Goal: Communication & Community: Answer question/provide support

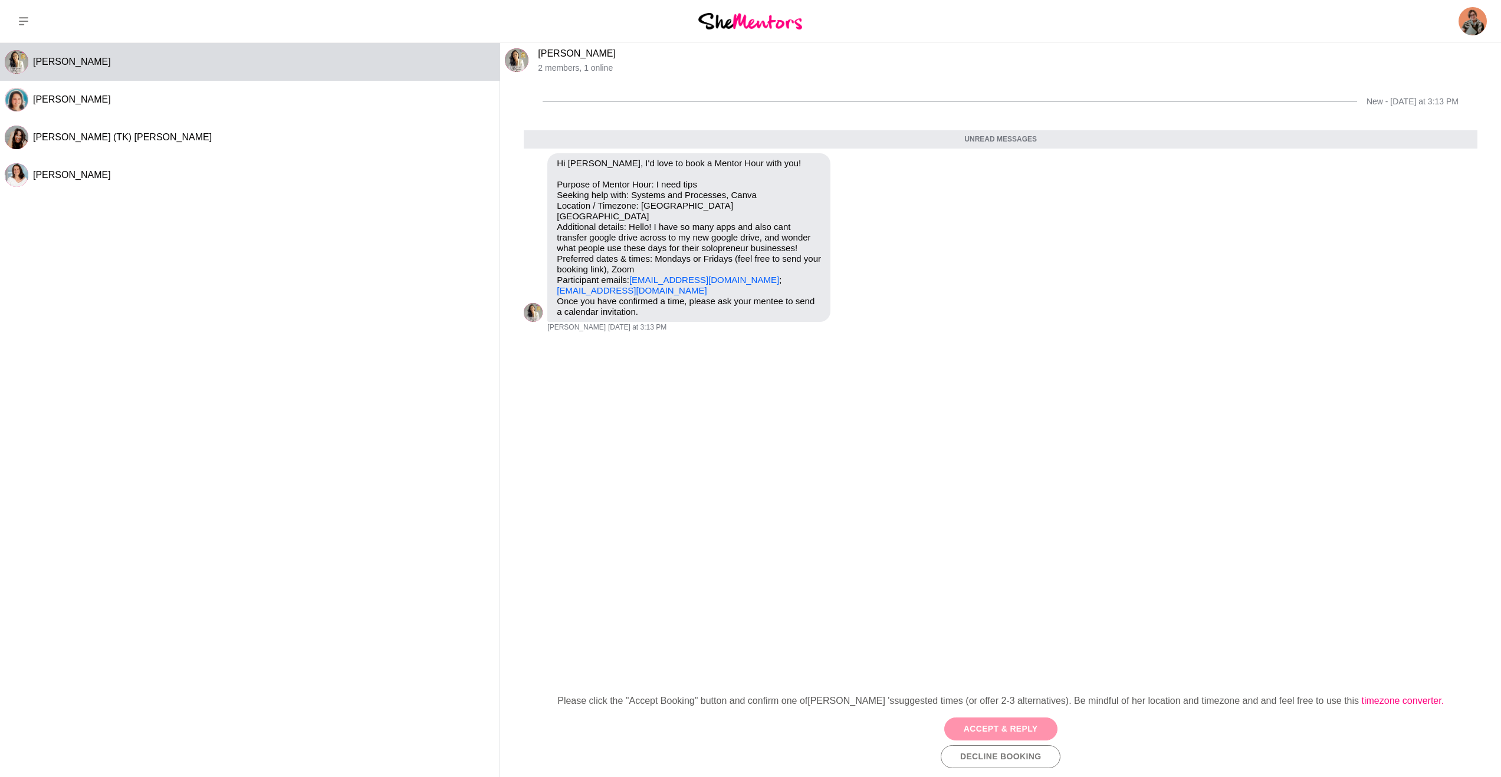
click at [968, 731] on button "Accept & Reply" at bounding box center [1000, 729] width 113 height 23
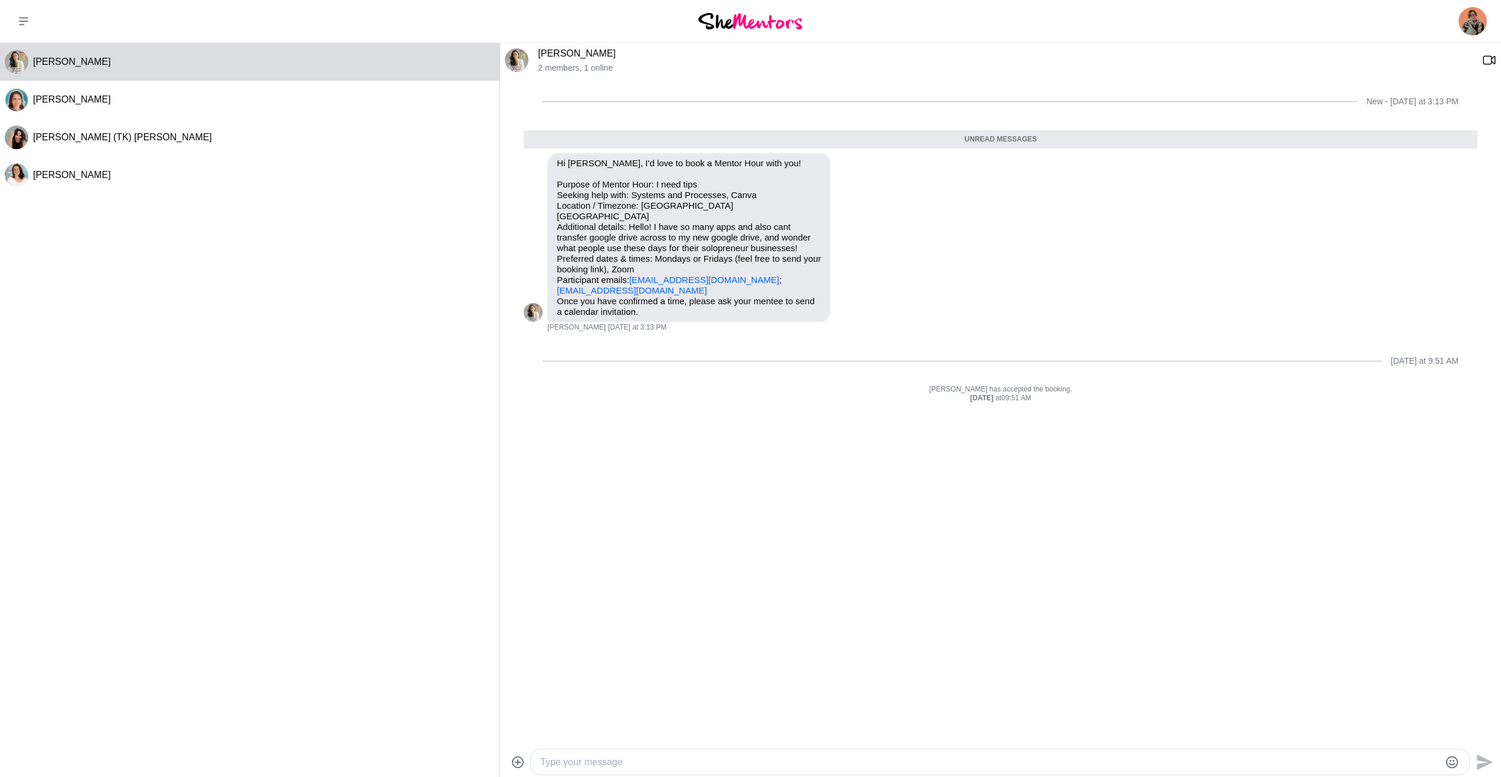
click at [618, 763] on textarea "Type your message" at bounding box center [989, 762] width 899 height 14
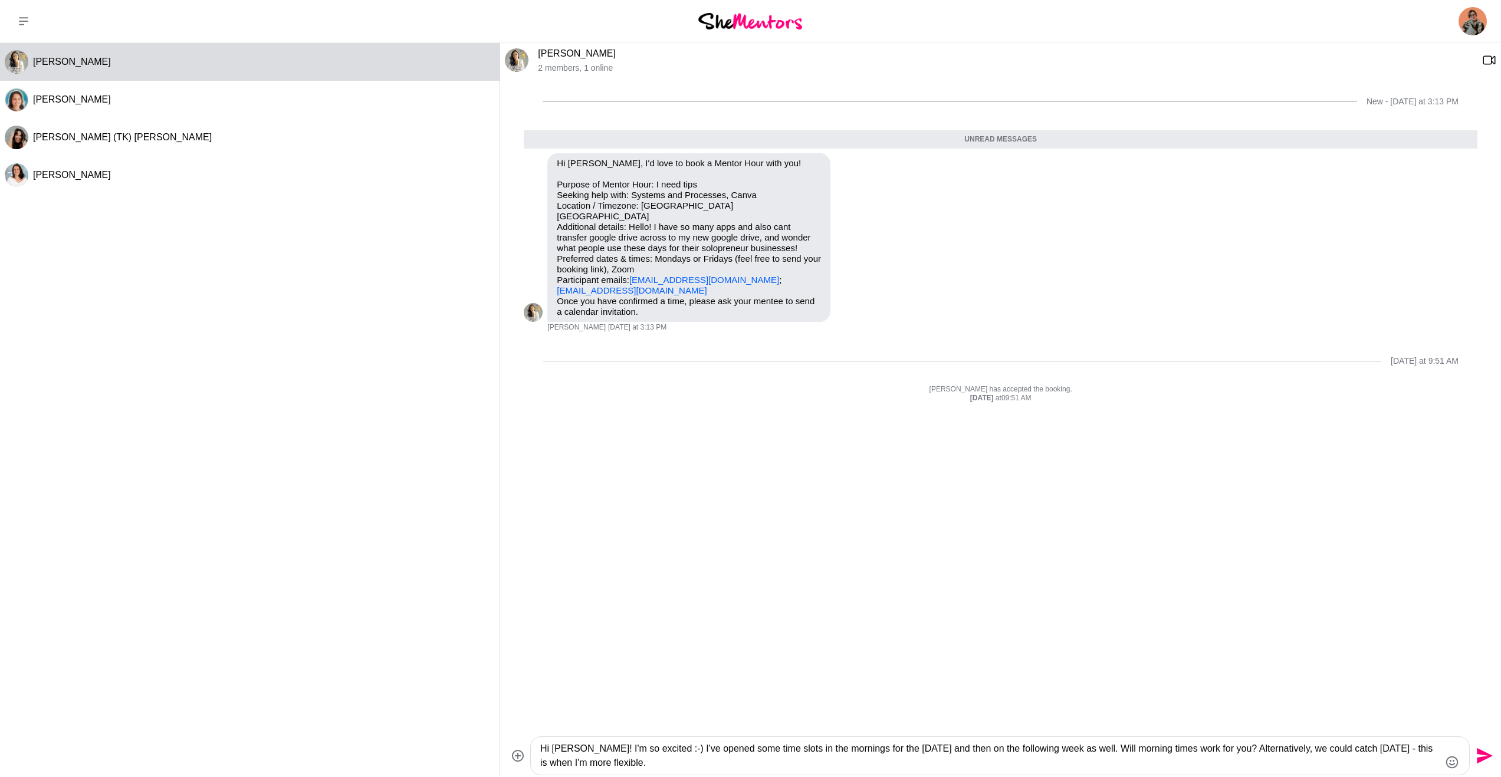
paste textarea "’m really excited :-) I’ve opened up some morning time slots for [DATE] and als…"
click at [1019, 751] on textarea "Hi [PERSON_NAME]! I’m really excited :-) I’ve opened up some morning time slots…" at bounding box center [989, 756] width 899 height 28
paste textarea "[URL][DOMAIN_NAME][DATE]"
type textarea "Hi [PERSON_NAME]! I’m really excited :-) I’ve opened up some morning time slots…"
click at [1489, 758] on icon "Send" at bounding box center [1483, 755] width 19 height 19
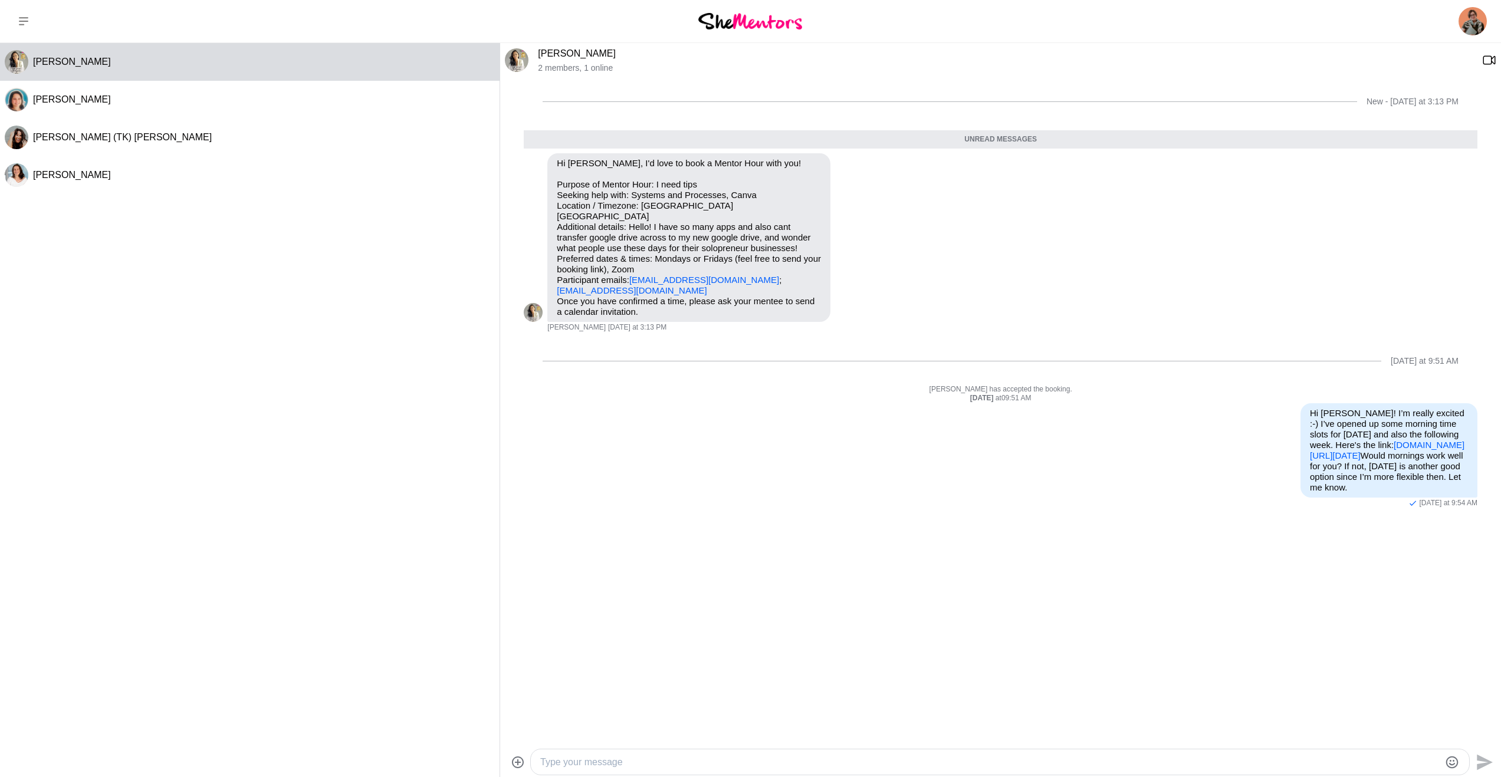
click at [594, 762] on textarea "Type your message" at bounding box center [989, 762] width 899 height 14
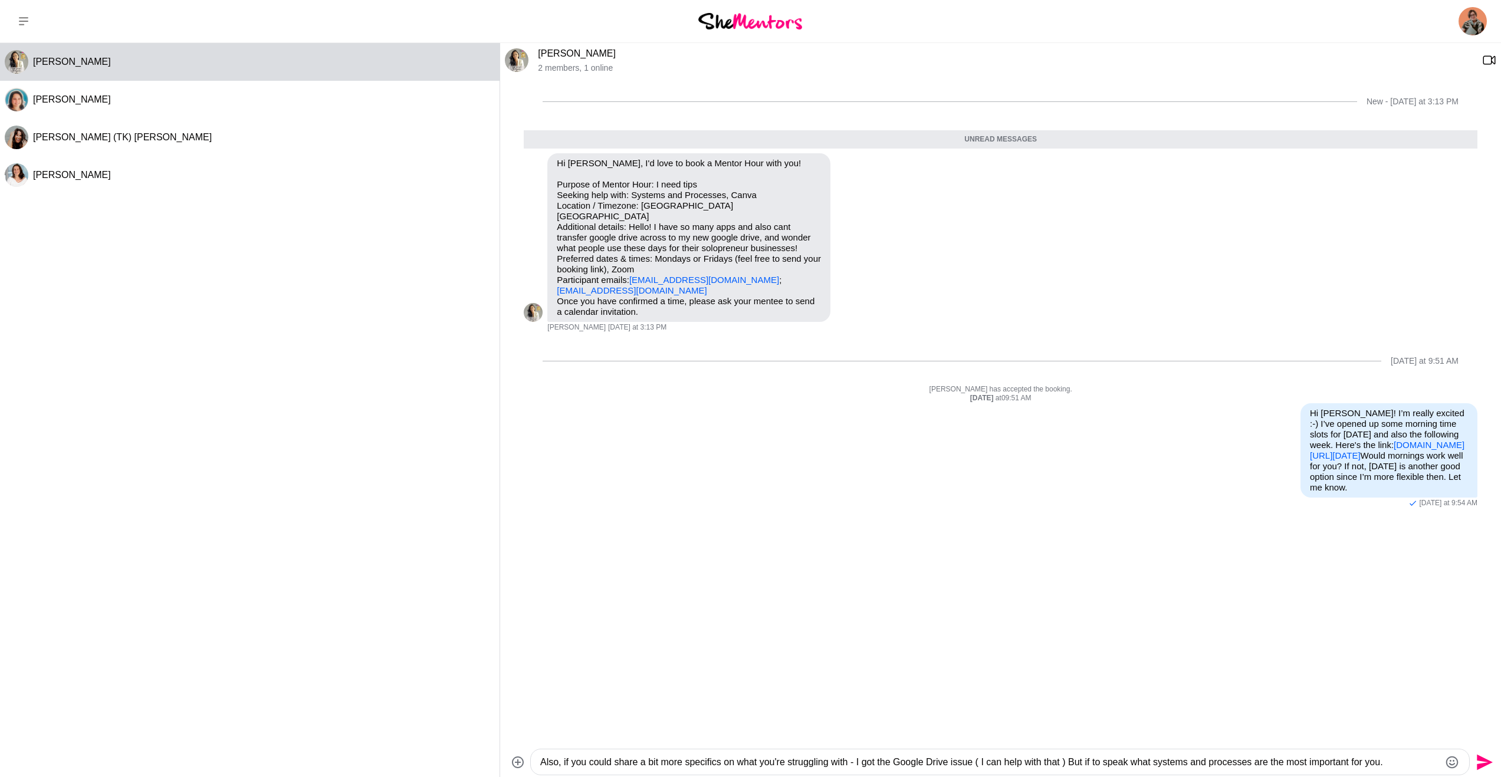
paste textarea "If you can, could you tell me a bit more about what feels most frustrating or s…"
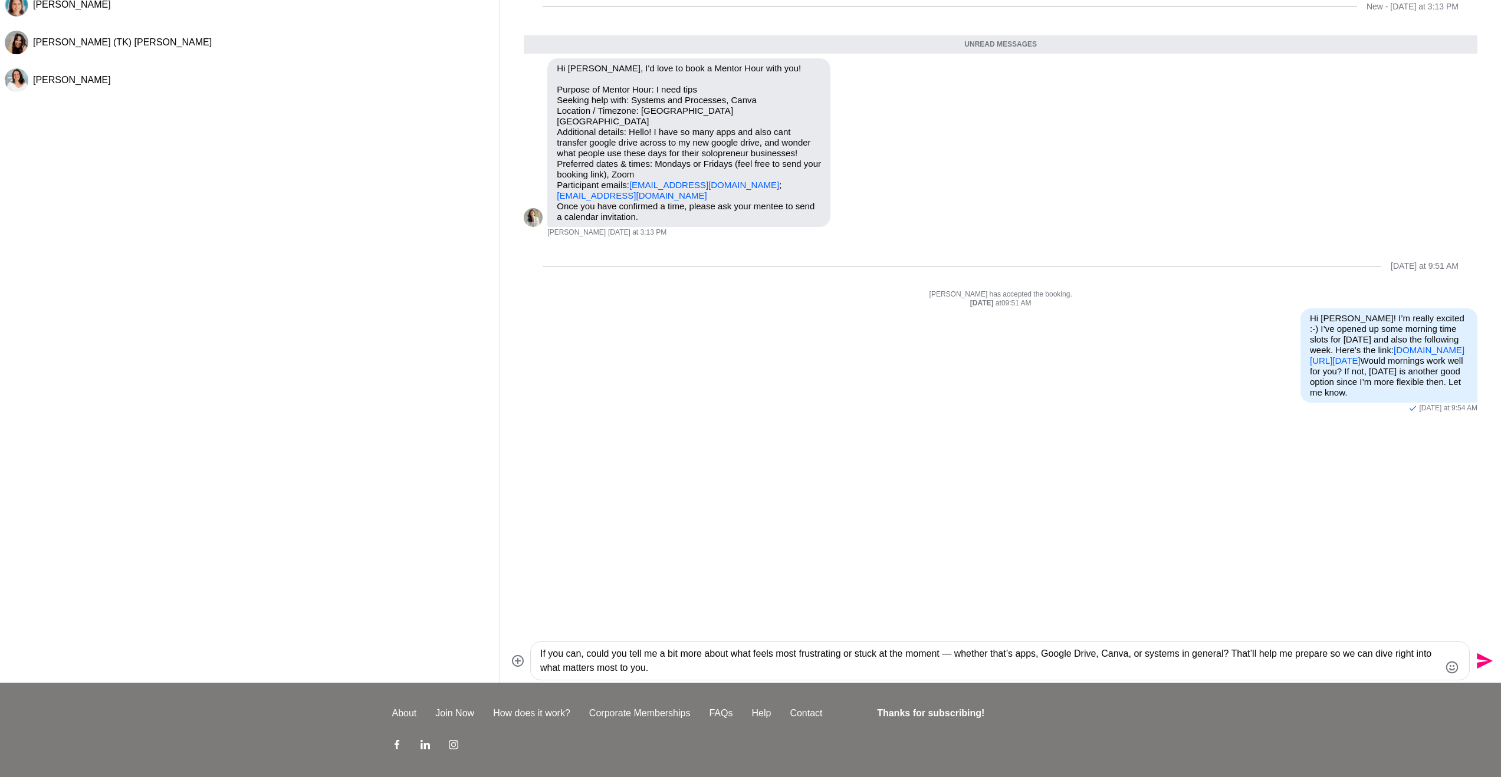
scroll to position [100, 0]
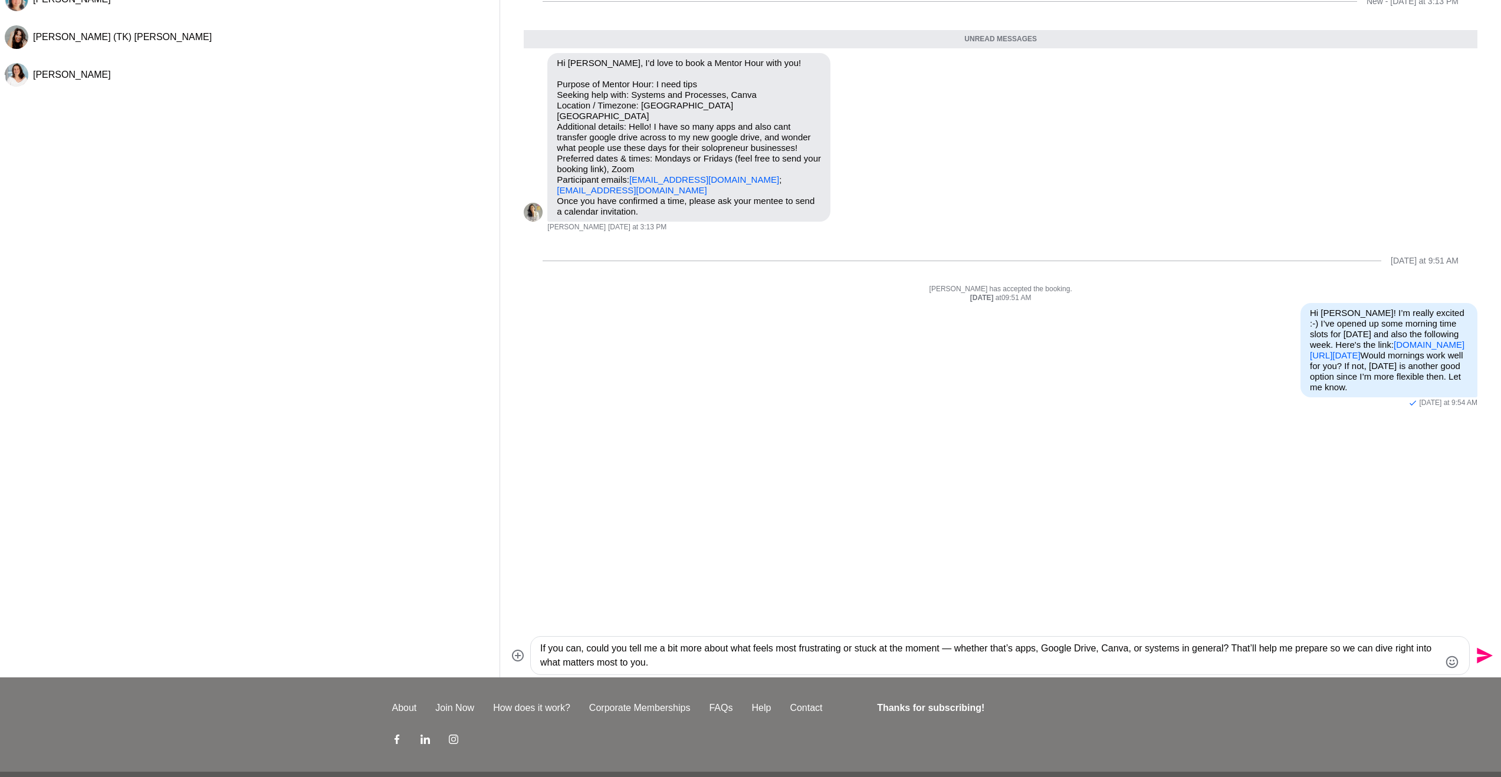
click at [686, 662] on textarea "If you can, could you tell me a bit more about what feels most frustrating or s…" at bounding box center [989, 656] width 899 height 28
drag, startPoint x: 671, startPoint y: 666, endPoint x: 537, endPoint y: 642, distance: 136.0
click at [537, 642] on div "If you can, could you tell me a bit more about what feels most frustrating or s…" at bounding box center [1000, 656] width 938 height 38
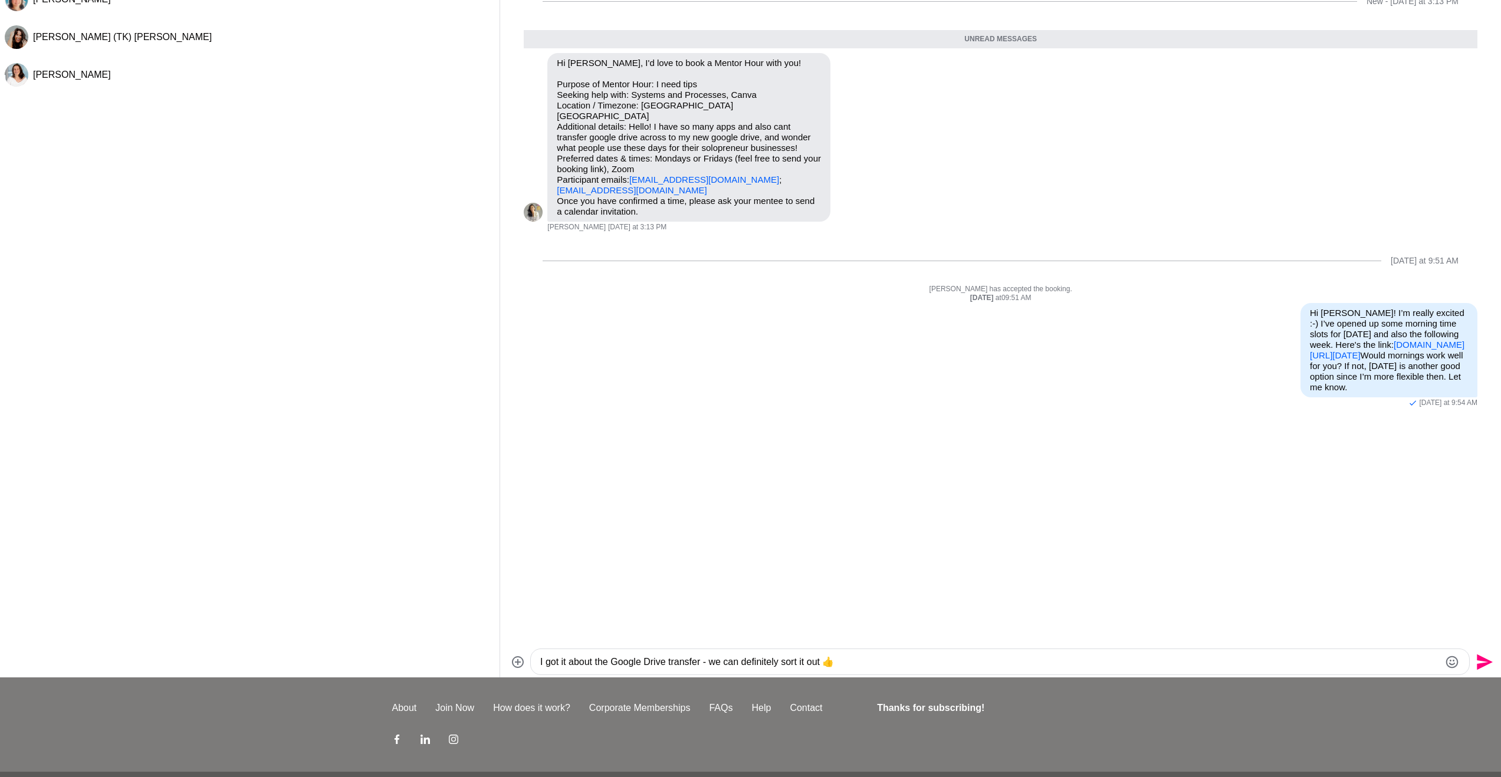
click at [892, 666] on textarea "I got it about the Google Drive transfer - we can definitely sort it out 👍" at bounding box center [989, 662] width 899 height 14
paste textarea "If you can, could you tell me a bit more about what feels most frustrating or s…"
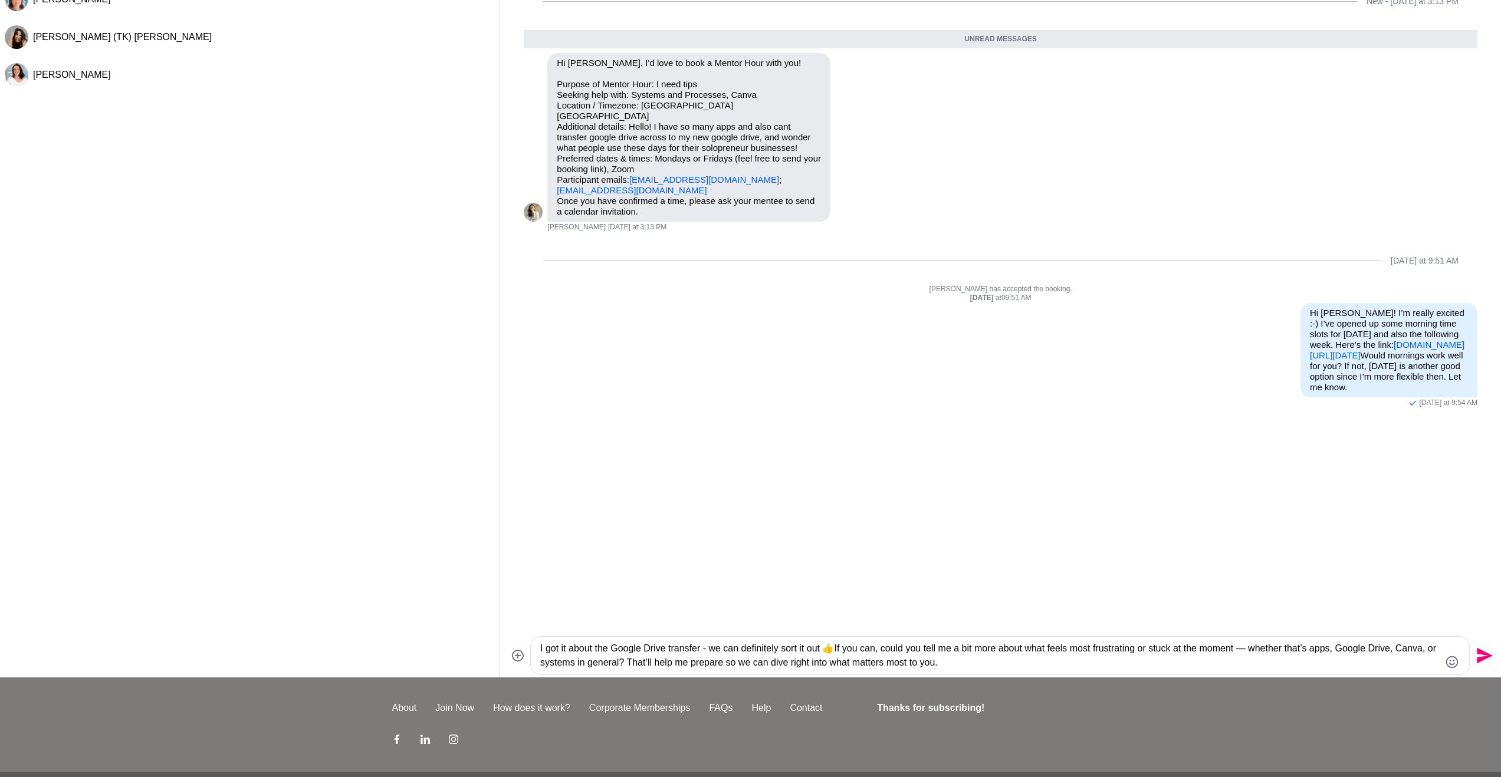
click at [844, 651] on textarea "I got it about the Google Drive transfer - we can definitely sort it out 👍If yo…" at bounding box center [989, 656] width 899 height 28
click at [1024, 660] on textarea "I got it about the Google Drive transfer - we can definitely sort it out 👍 If y…" at bounding box center [989, 656] width 899 height 28
type textarea "I got it about the Google Drive transfer - we can definitely sort it out 👍 If y…"
click at [1484, 656] on icon "Send" at bounding box center [1484, 656] width 16 height 16
